Goal: Navigation & Orientation: Find specific page/section

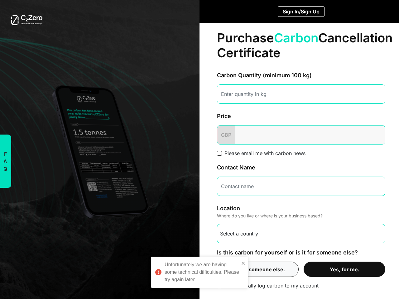
click at [199, 150] on div "Purchase Carbon Cancellation Certificate Carbon Quantity (minimum 100 kg) Price…" at bounding box center [300, 159] width 203 height 273
click at [6, 161] on button "F A Q" at bounding box center [5, 161] width 12 height 53
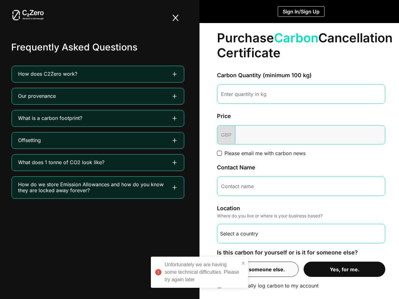
click at [301, 12] on button "Sign In/Sign Up" at bounding box center [301, 11] width 47 height 11
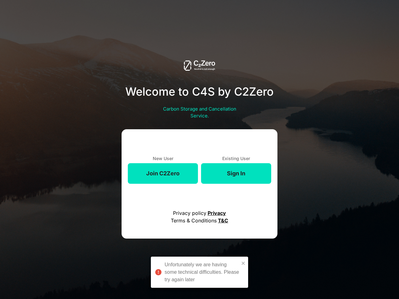
click at [255, 269] on div "Welcome to C4S by C2Zero Carbon Storage and Cancellation Service. New User Join…" at bounding box center [200, 149] width 348 height 299
click at [342, 269] on div "Welcome to C4S by C2Zero Carbon Storage and Cancellation Service. New User Join…" at bounding box center [200, 149] width 348 height 299
click at [199, 272] on div "Unfortunately we are having some technical difficulties. Please try again later" at bounding box center [201, 272] width 75 height 22
